Goal: Task Accomplishment & Management: Manage account settings

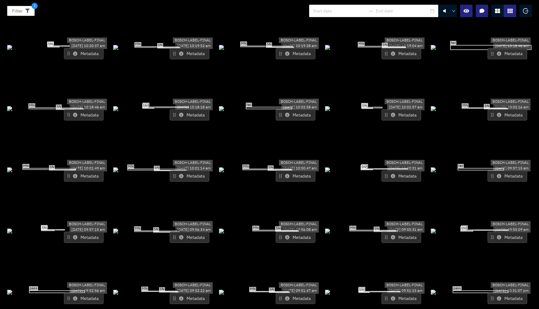
scroll to position [236, 0]
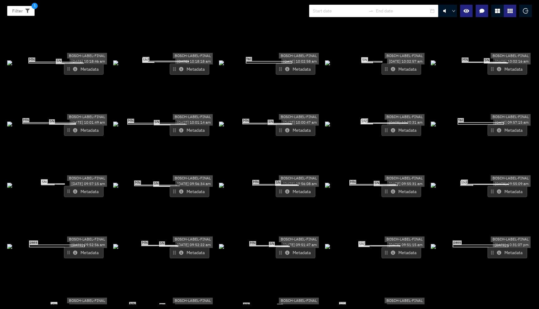
click at [283, 120] on div "MN SN" at bounding box center [269, 123] width 101 height 7
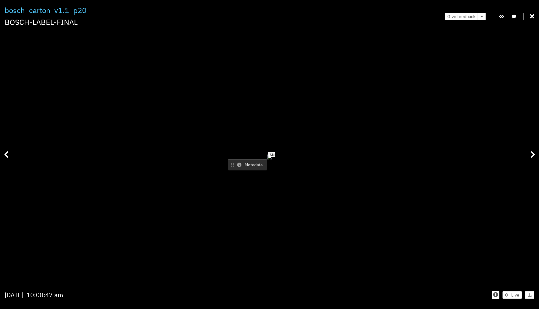
click at [271, 157] on div "MN" at bounding box center [269, 157] width 3 height 1
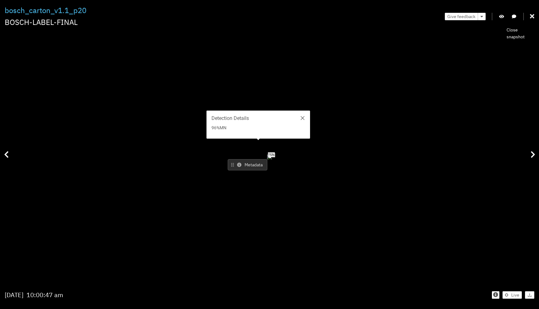
click at [533, 15] on icon at bounding box center [532, 16] width 4 height 6
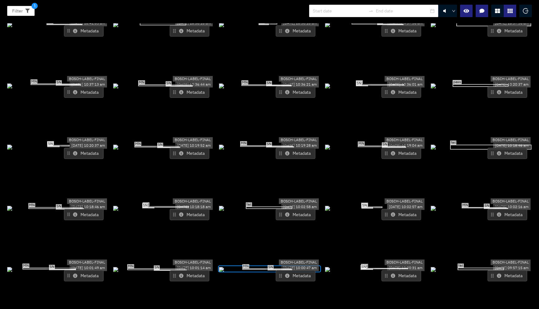
scroll to position [0, 0]
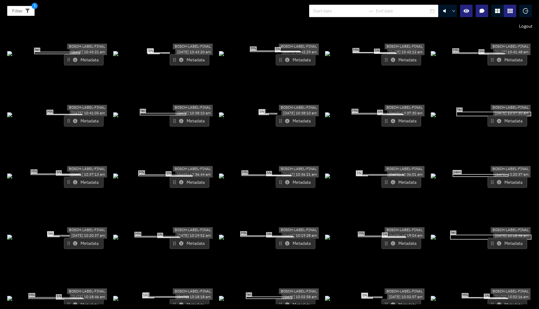
click at [525, 10] on icon "logout" at bounding box center [526, 11] width 6 height 6
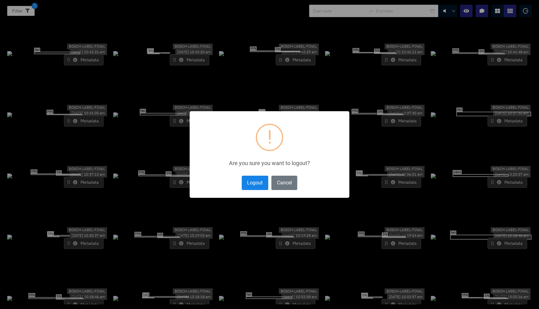
click at [262, 181] on button "Logout" at bounding box center [255, 183] width 27 height 14
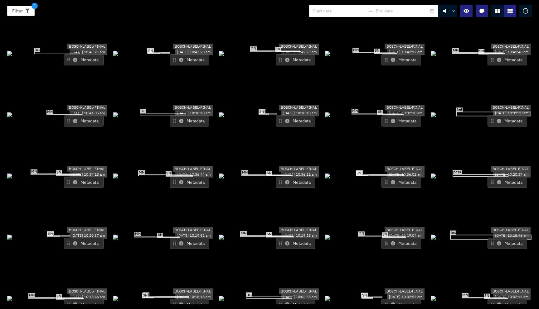
click at [479, 54] on span "SN" at bounding box center [482, 51] width 6 height 4
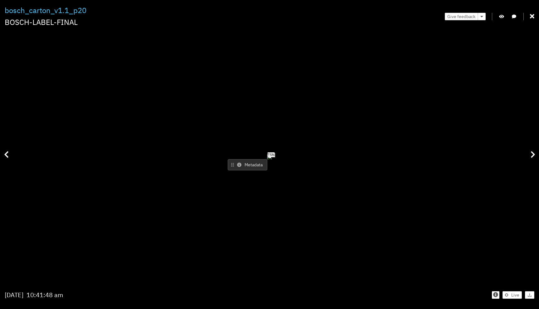
click at [271, 157] on div "MN" at bounding box center [269, 157] width 3 height 1
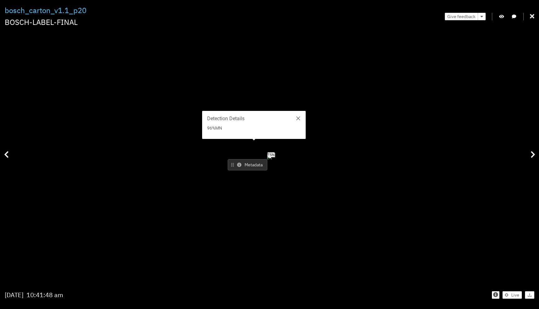
click at [531, 16] on icon at bounding box center [532, 16] width 4 height 6
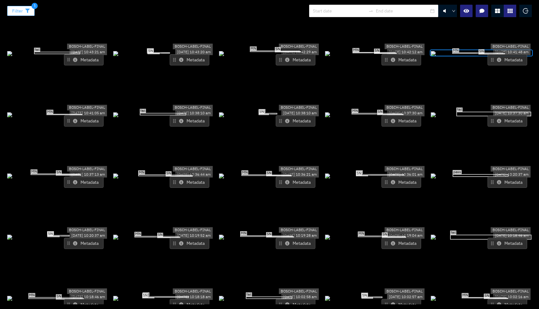
click at [19, 13] on span "Filter" at bounding box center [17, 10] width 11 height 7
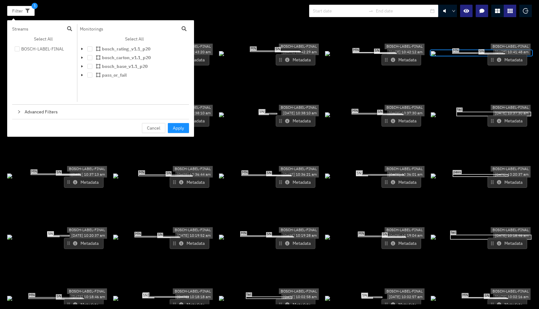
click at [525, 10] on icon "logout" at bounding box center [526, 11] width 6 height 6
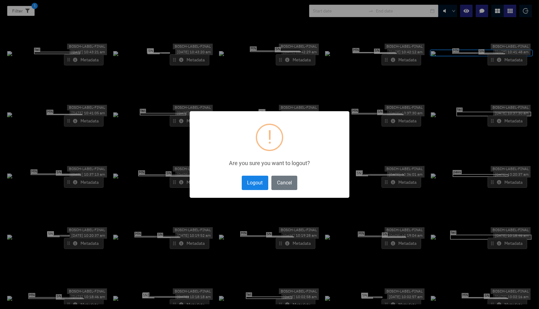
click at [262, 183] on button "Logout" at bounding box center [255, 183] width 27 height 14
